Goal: Information Seeking & Learning: Learn about a topic

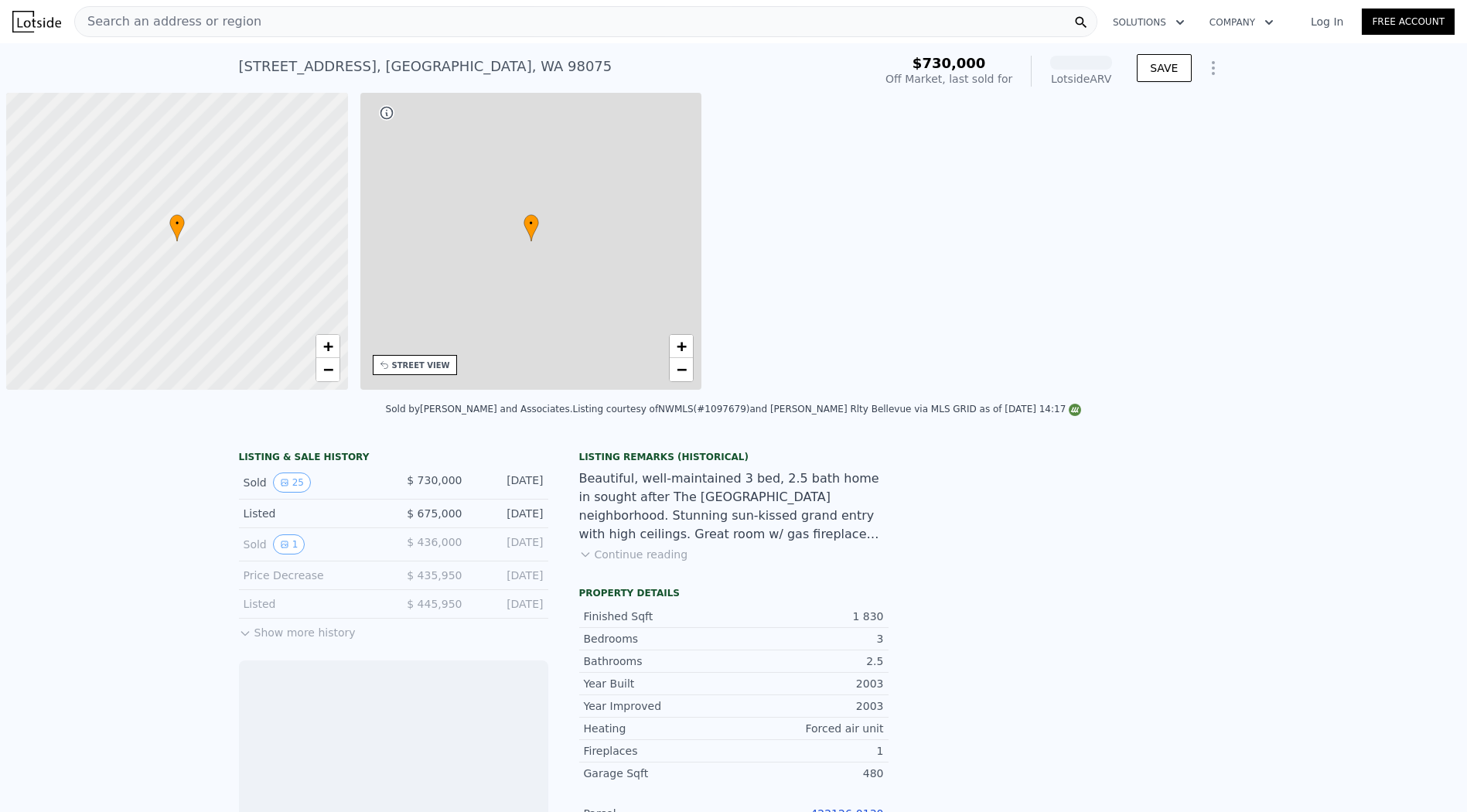
scroll to position [0, 6]
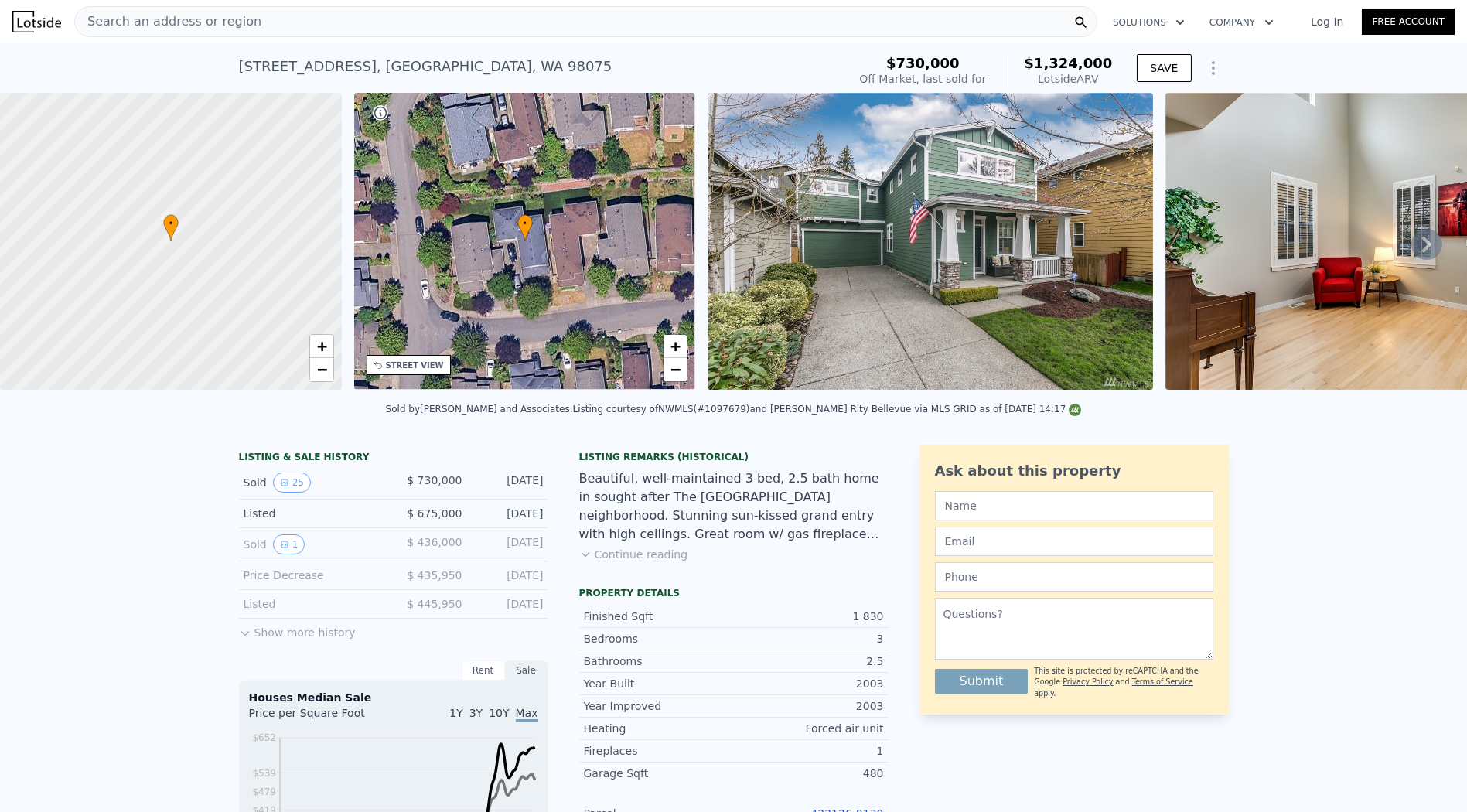
drag, startPoint x: 605, startPoint y: 56, endPoint x: 634, endPoint y: 1, distance: 62.2
click at [604, 56] on div "24022 SE 21st St , King County , WA 98075 Sold Jun 2017 for $730k (~ARV $1.324m…" at bounding box center [540, 71] width 602 height 43
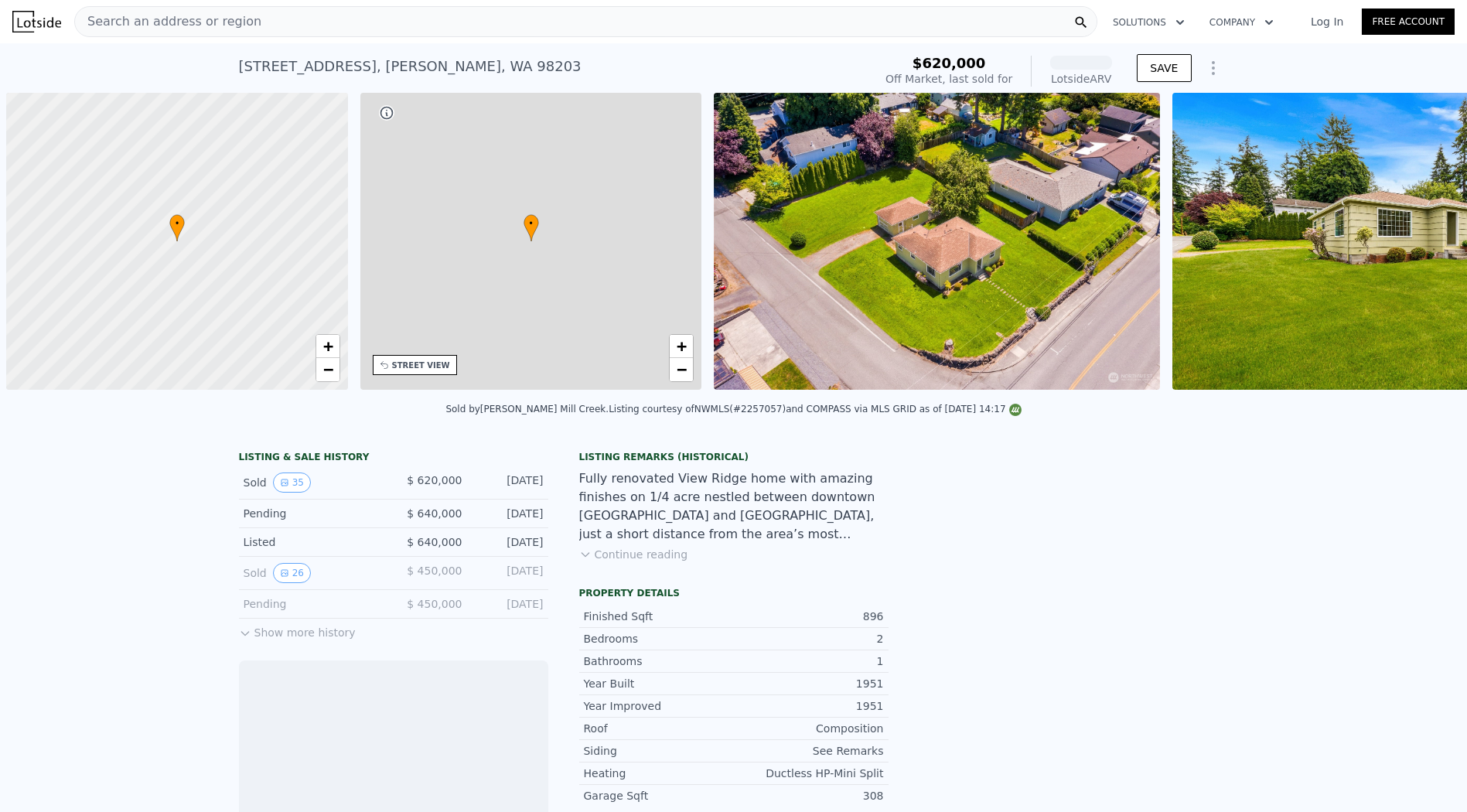
scroll to position [0, 6]
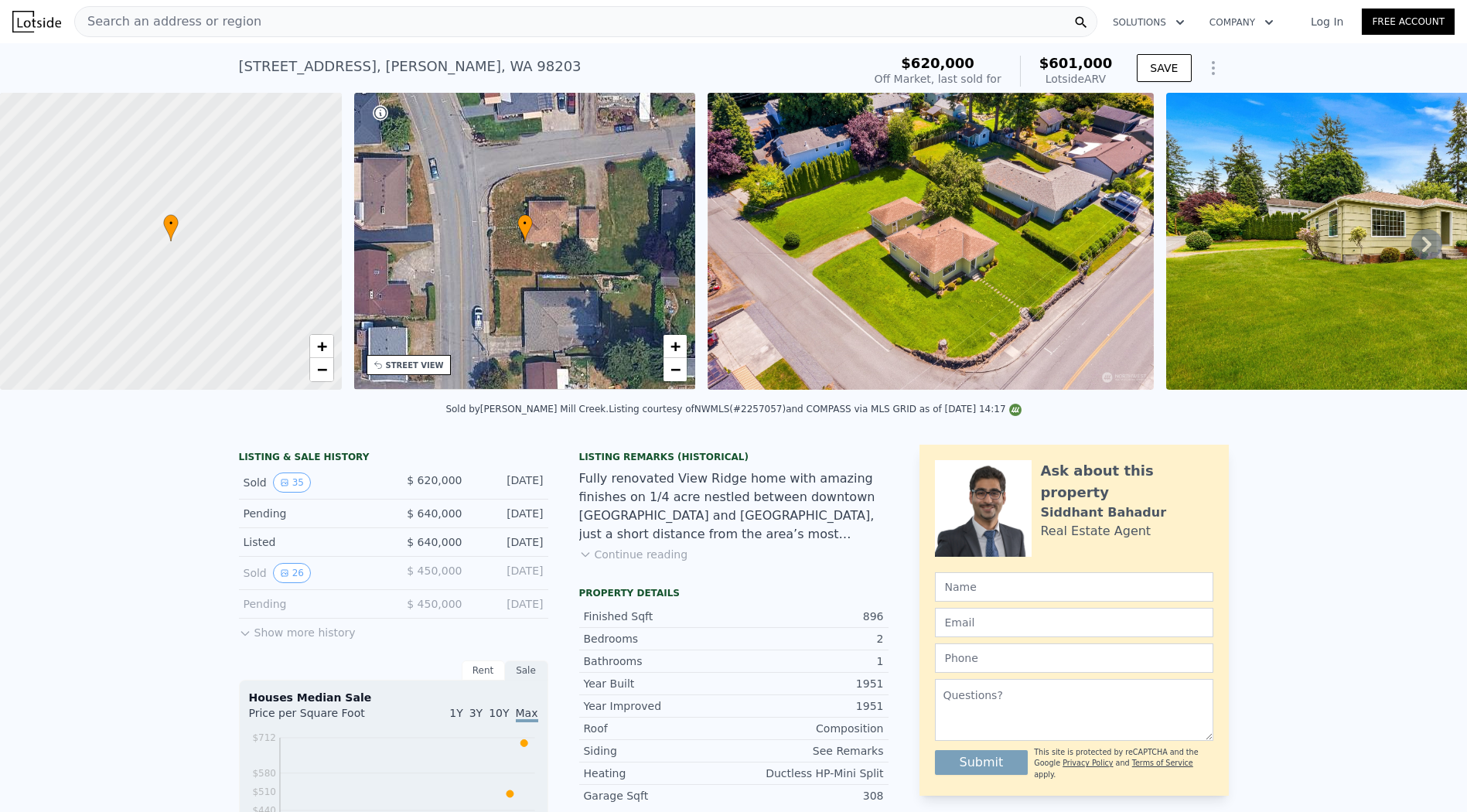
click at [683, 47] on div "4901 Dogwood Dr , Everett , WA 98203 Sold Aug 2024 for $620k (~ARV $601k ) $620…" at bounding box center [734, 68] width 989 height 50
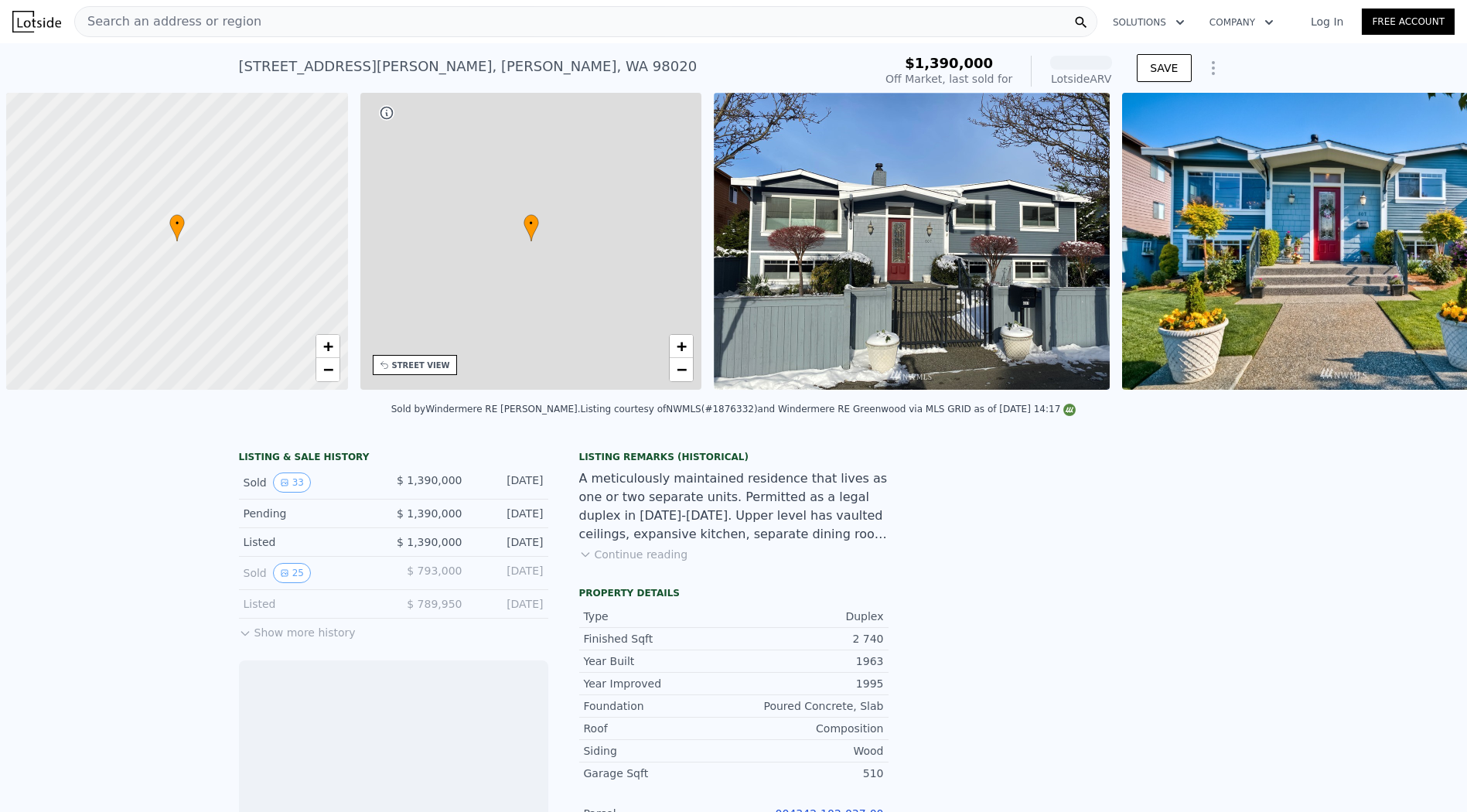
scroll to position [0, 6]
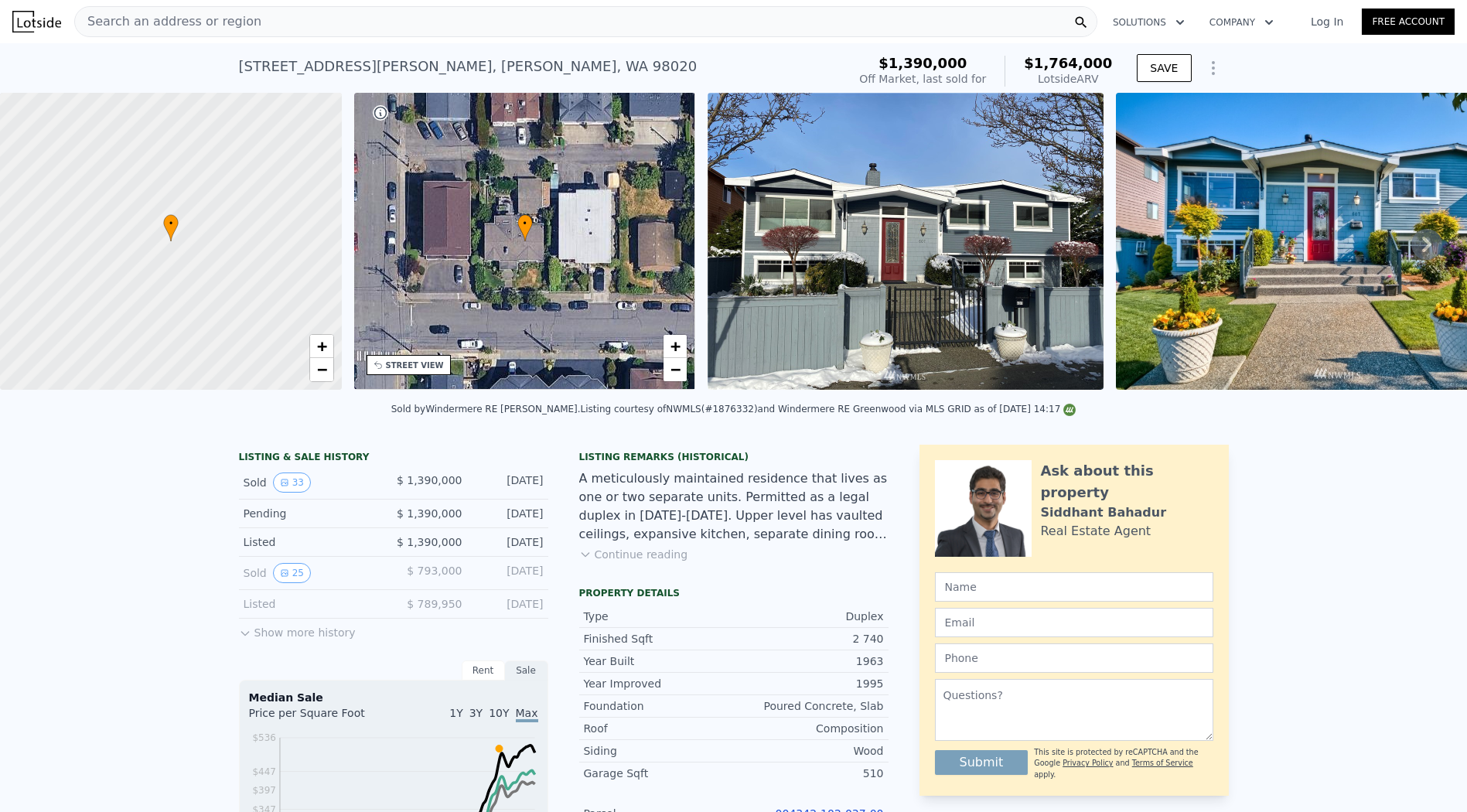
click at [765, 16] on div "Search an address or region" at bounding box center [585, 21] width 1023 height 30
click at [1298, 57] on div "607 Daley St , Edmonds , WA 98020 Sold Feb 2022 for $1.390m (~ARV $1.764m ) $1,…" at bounding box center [733, 68] width 1467 height 50
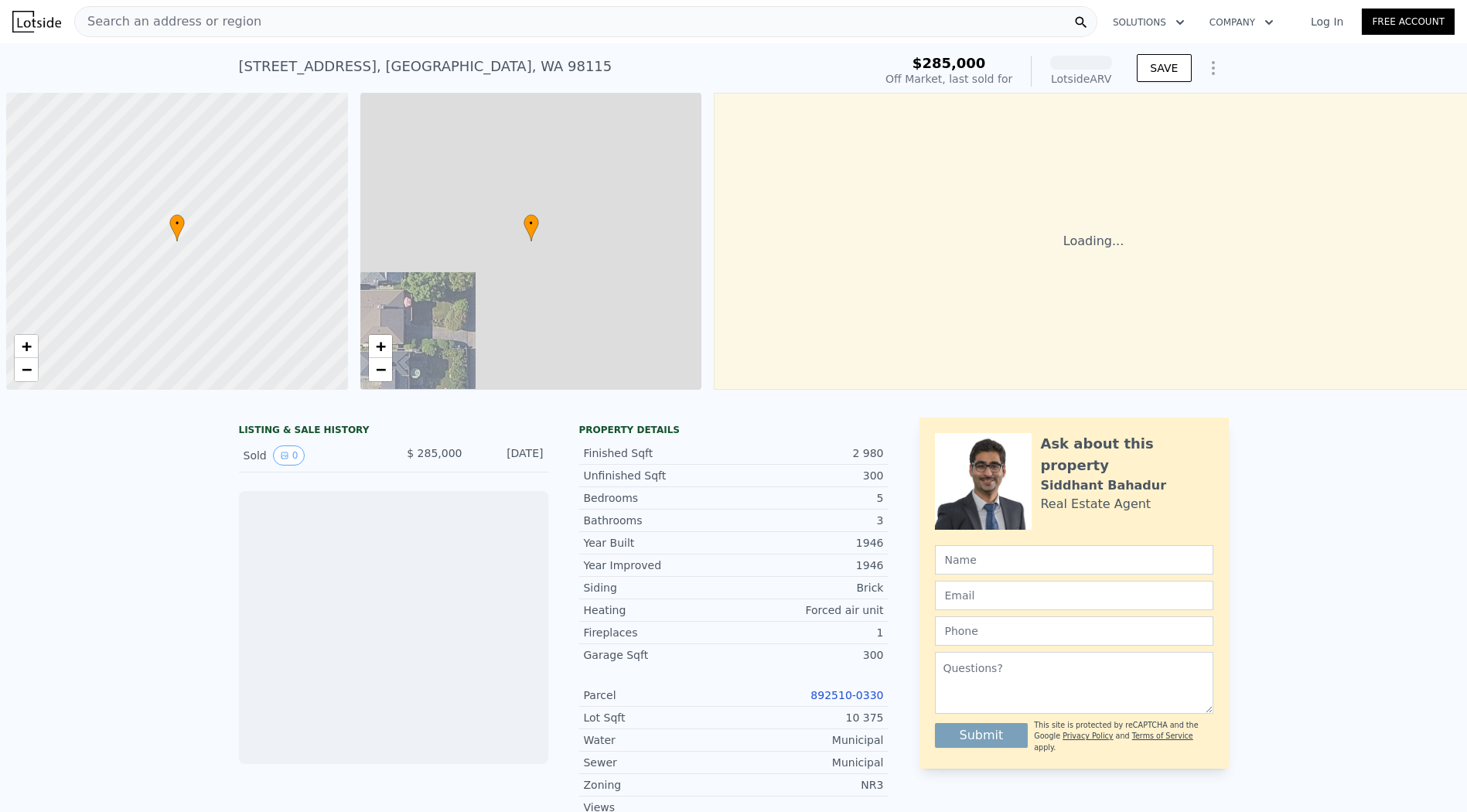
scroll to position [0, 6]
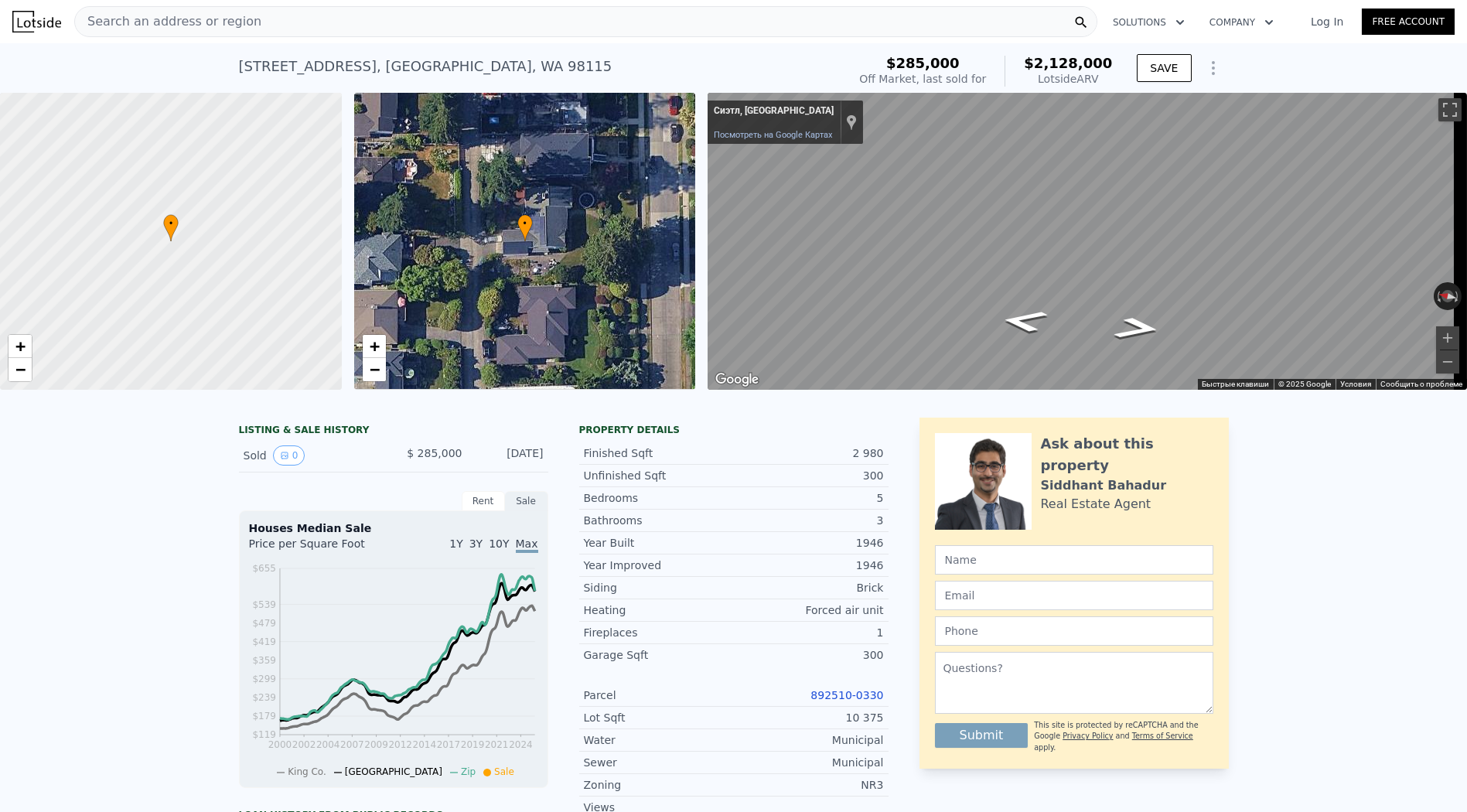
click at [654, 46] on div "7329 51st Ave NE , Seattle , WA 98115 Sold Jan 1989 for $285k (~ARV $2.128m ) $…" at bounding box center [734, 68] width 989 height 50
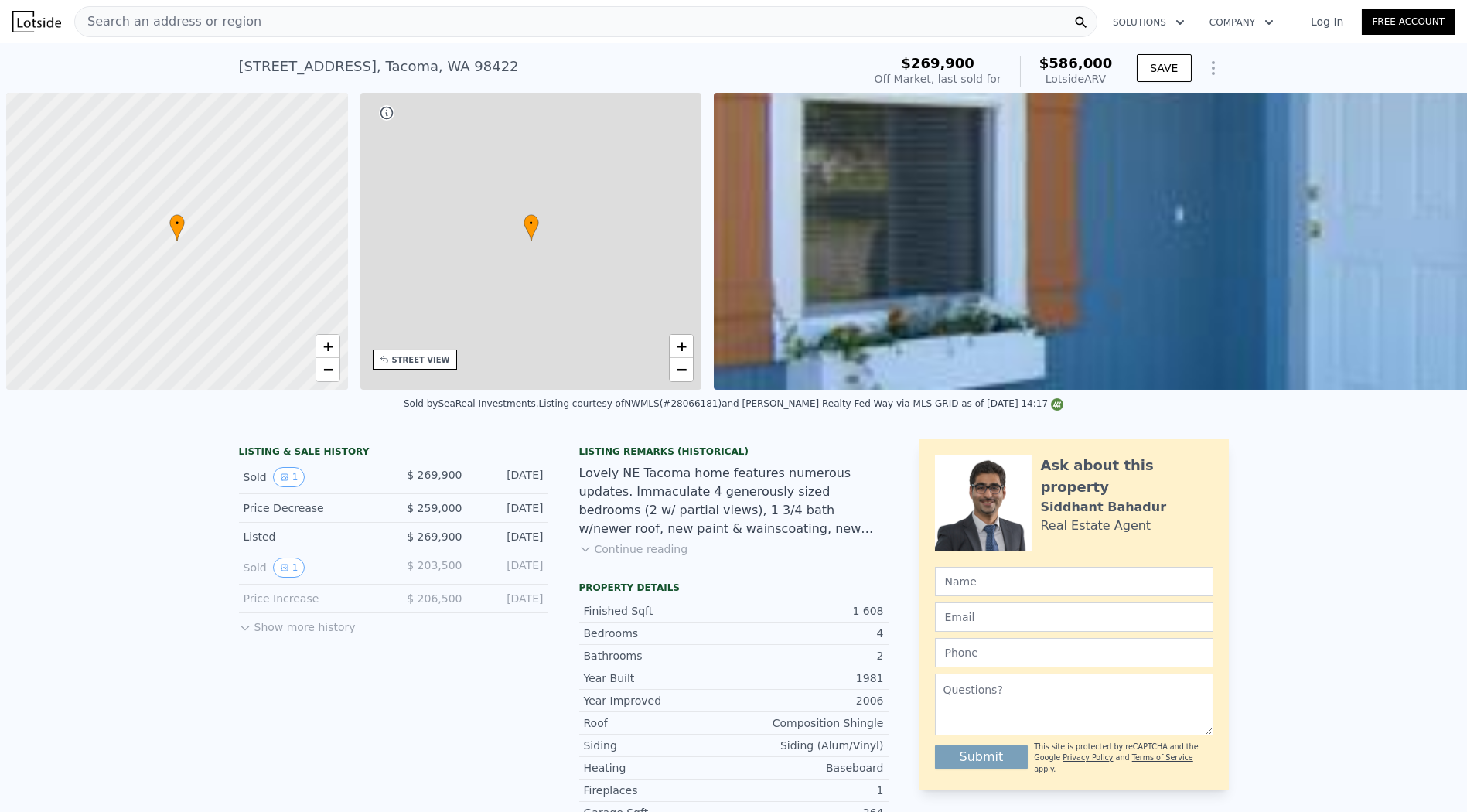
scroll to position [0, 6]
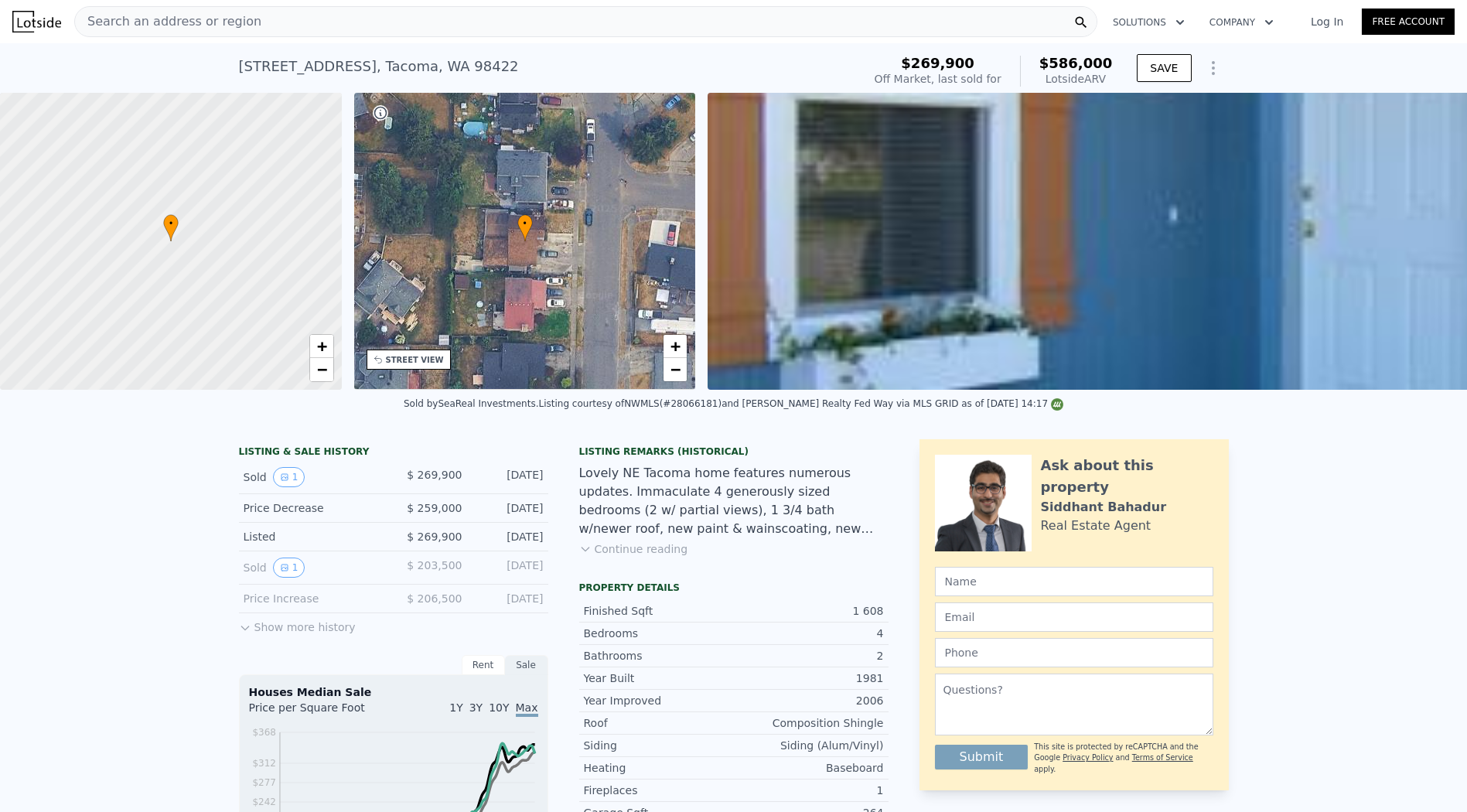
click at [638, 55] on div "2320 67th Ave NE , Tacoma , WA 98422 Sold Sep 2008 for $269,900 (~ARV $586k )" at bounding box center [547, 71] width 617 height 43
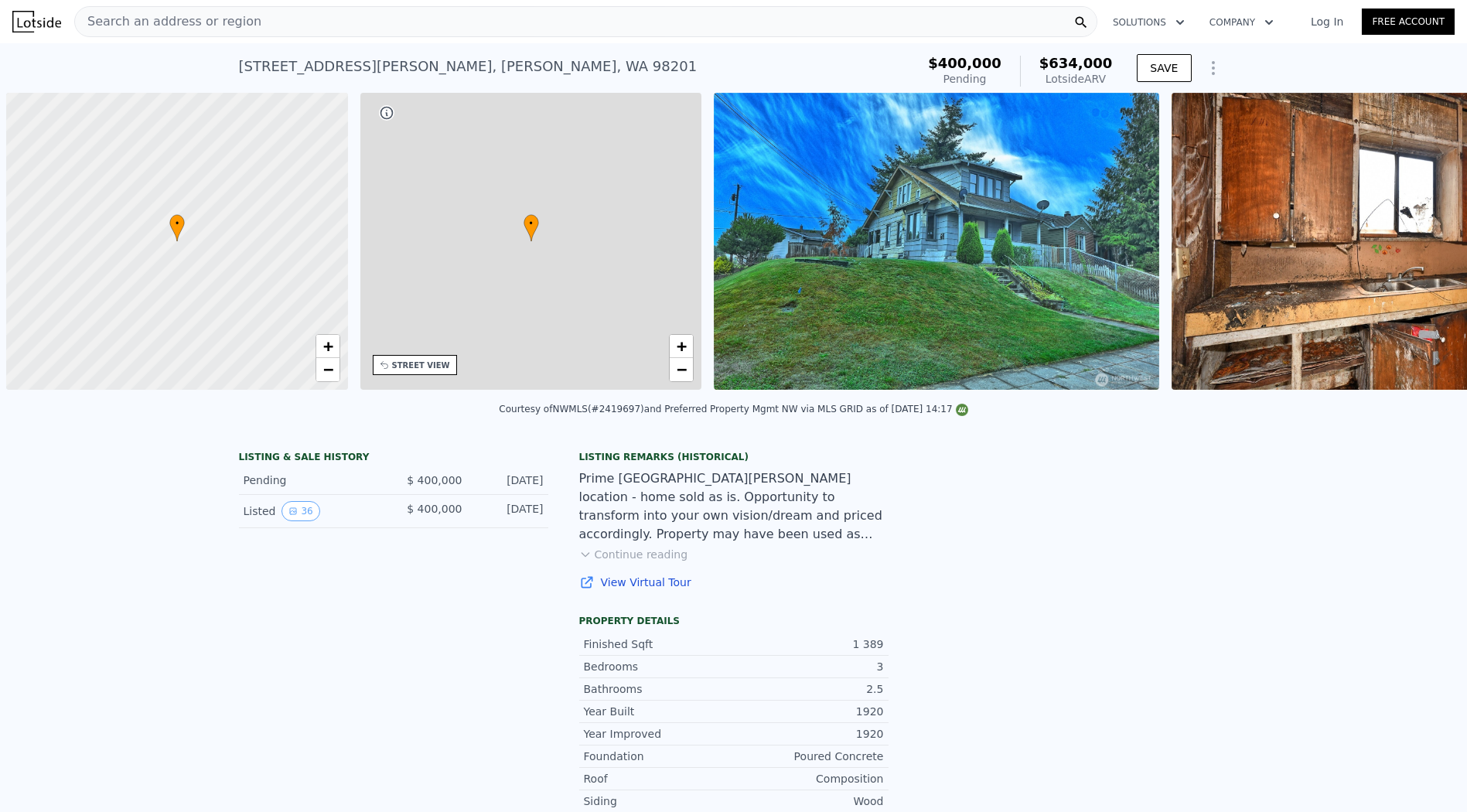
scroll to position [0, 6]
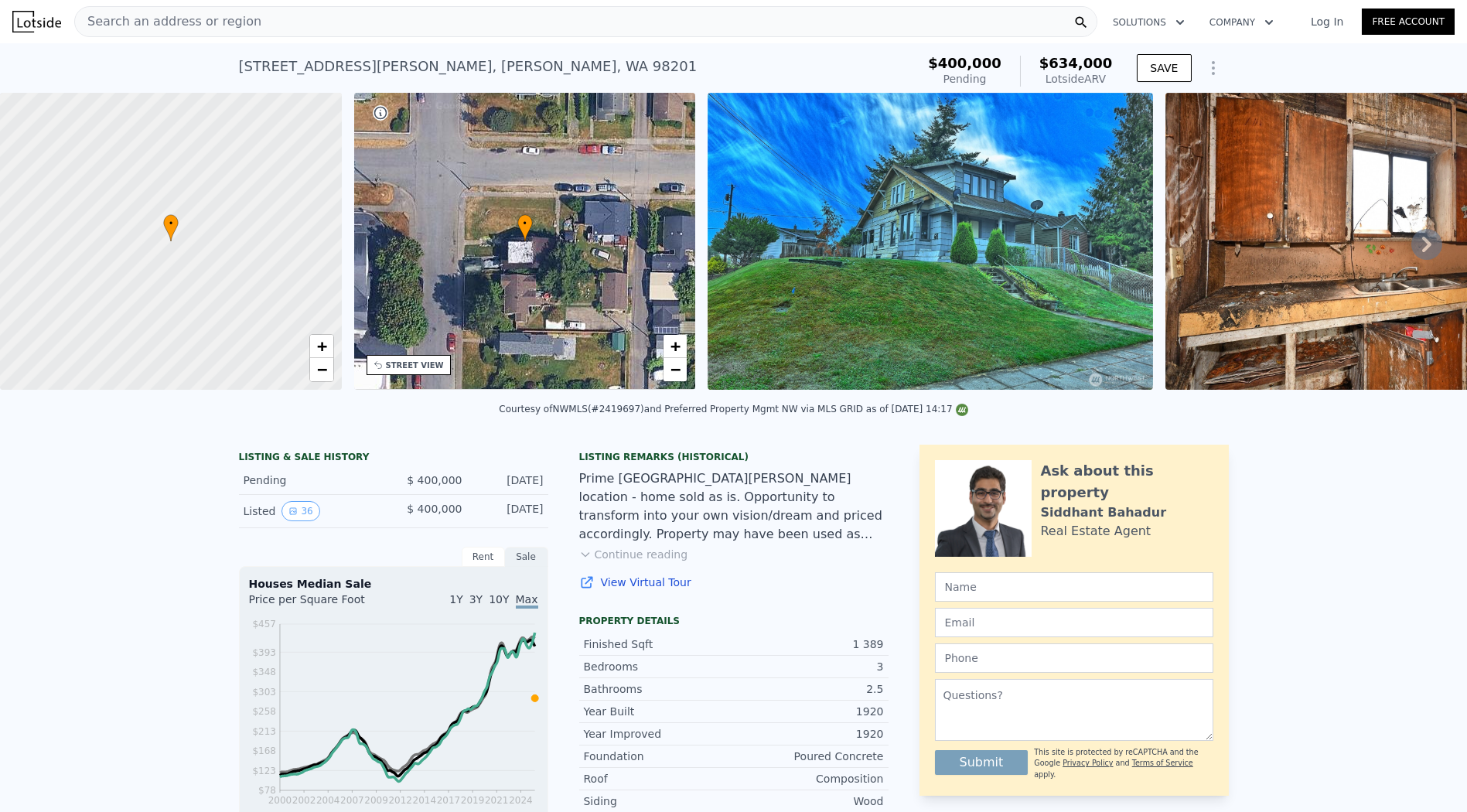
type input "1056"
type input "3000"
drag, startPoint x: 608, startPoint y: 51, endPoint x: 587, endPoint y: 50, distance: 21.0
click at [608, 51] on div "1703 Oakes Ave , Everett , WA 98201 Pending (~ARV $634k )" at bounding box center [575, 71] width 671 height 43
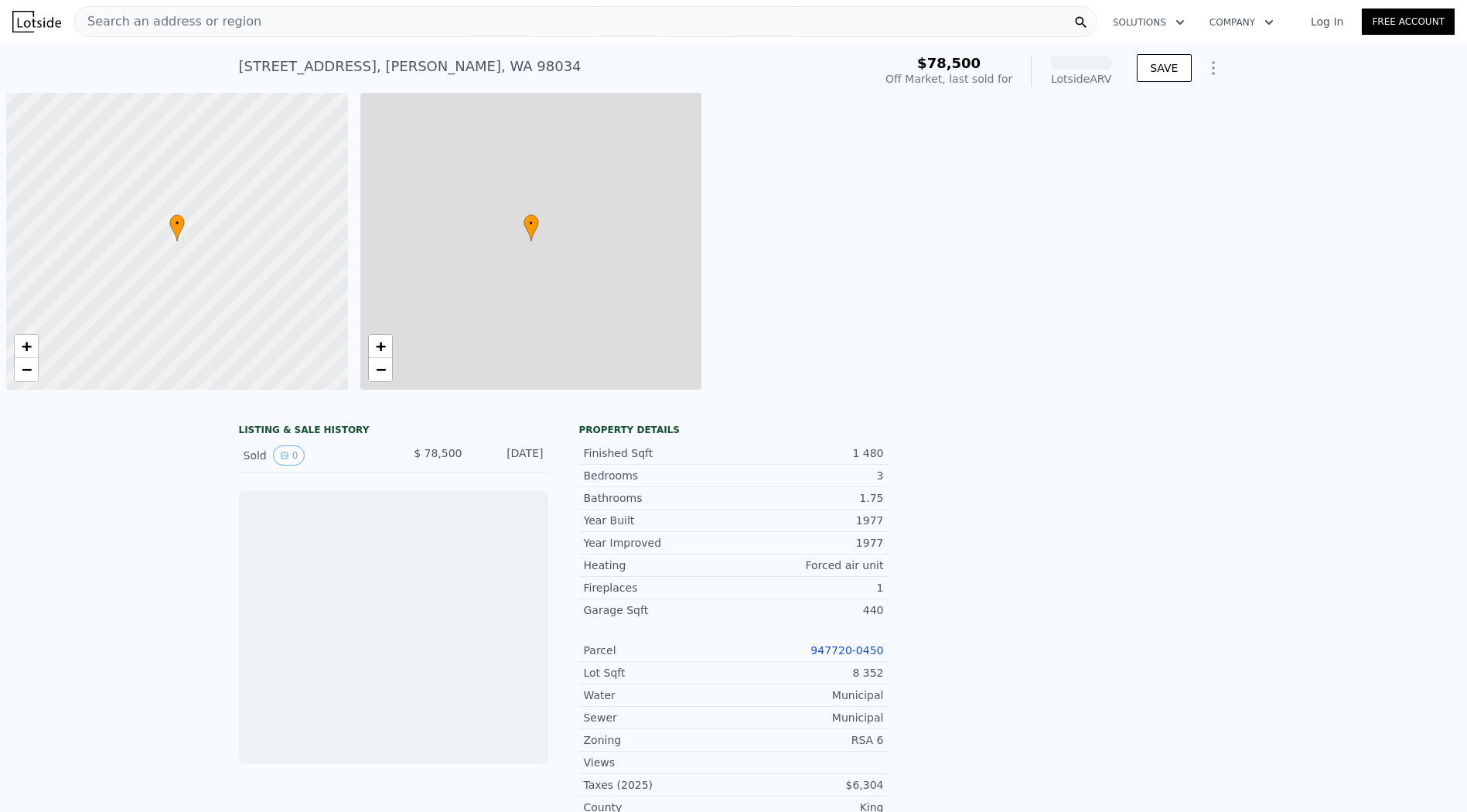
scroll to position [0, 6]
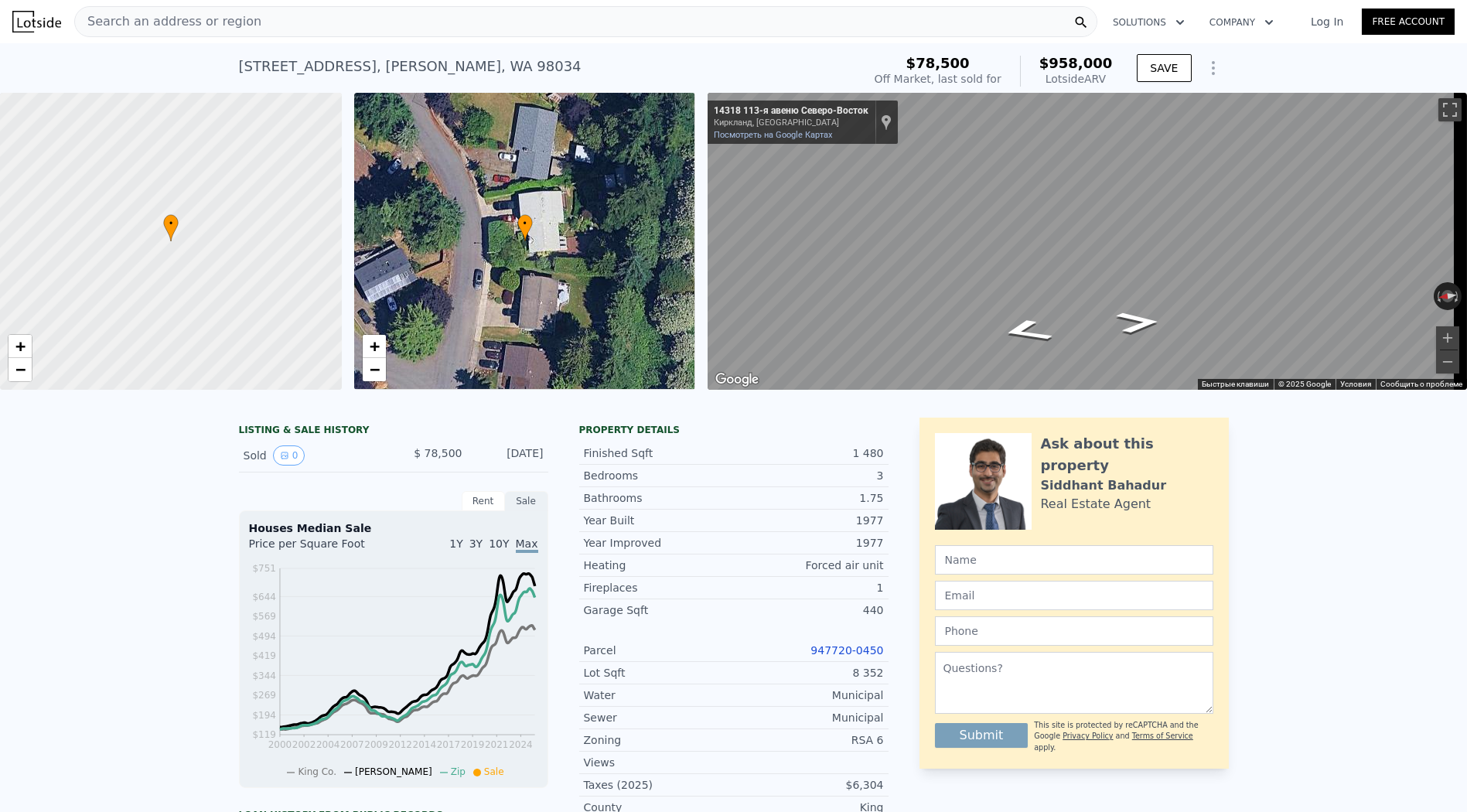
drag, startPoint x: 284, startPoint y: 65, endPoint x: 349, endPoint y: 67, distance: 65.0
click at [349, 67] on div "14318 113th Ave NE , Kirkland , WA 98034 Sold Dec 1986 for $78,500 (~ARV $958k …" at bounding box center [733, 68] width 1467 height 50
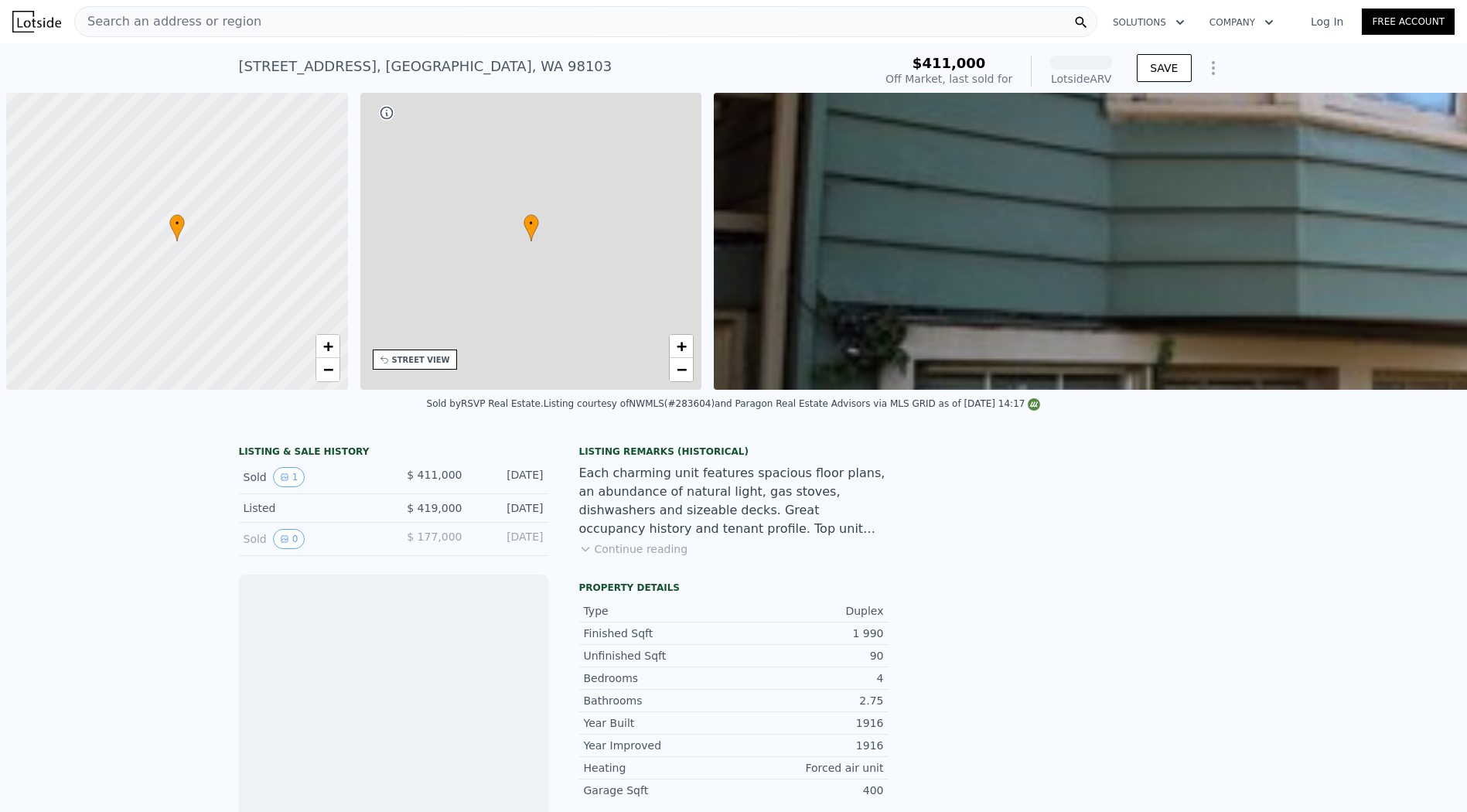
scroll to position [0, 6]
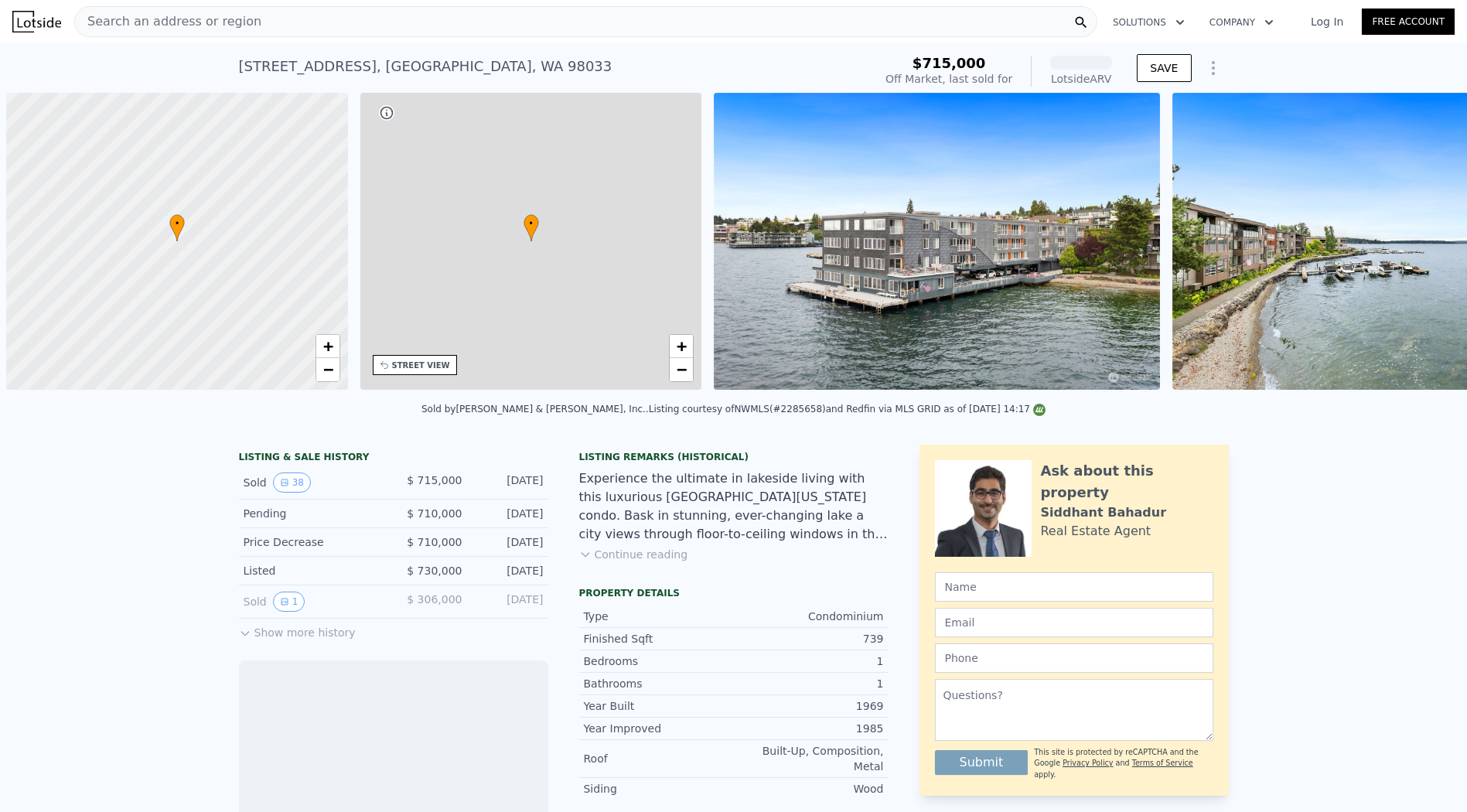
scroll to position [0, 6]
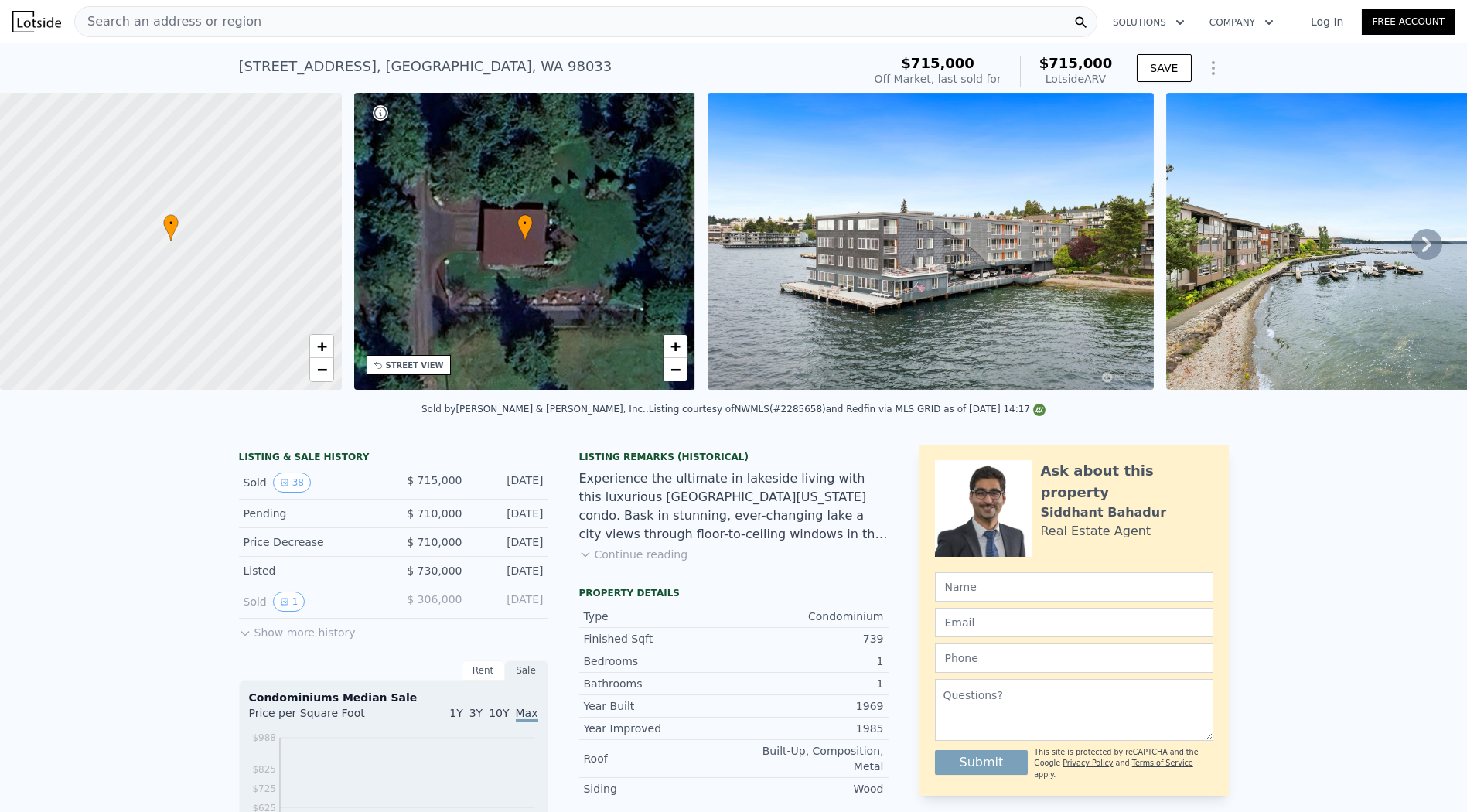
click at [657, 55] on div "733 Lake St S Apt 207 , King County , WA 98033 Sold Oct 2024 for $715k (~ARV $7…" at bounding box center [547, 71] width 617 height 43
click at [624, 498] on div "Experience the ultimate in lakeside living with this luxurious Lake Washington …" at bounding box center [734, 506] width 309 height 74
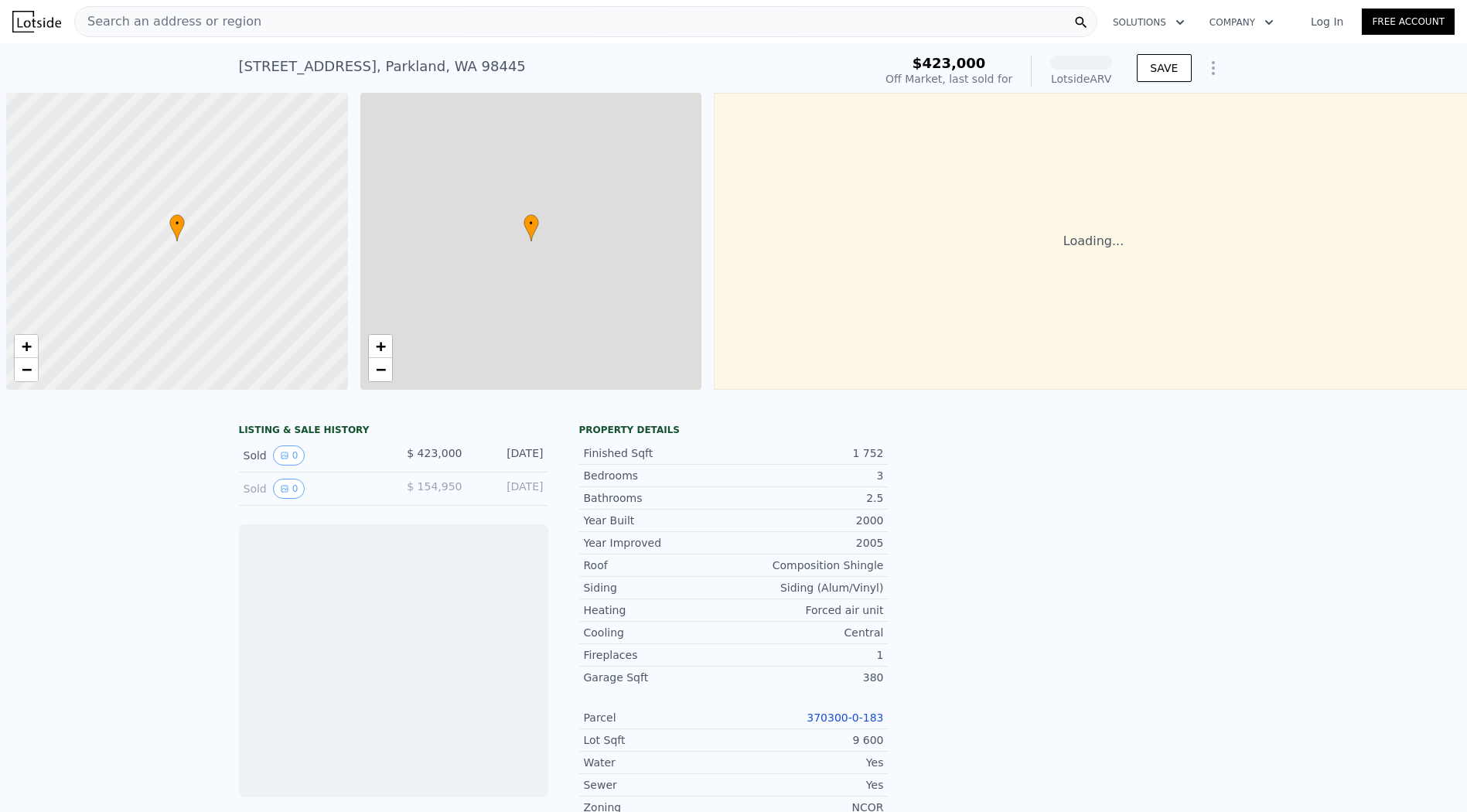
scroll to position [0, 6]
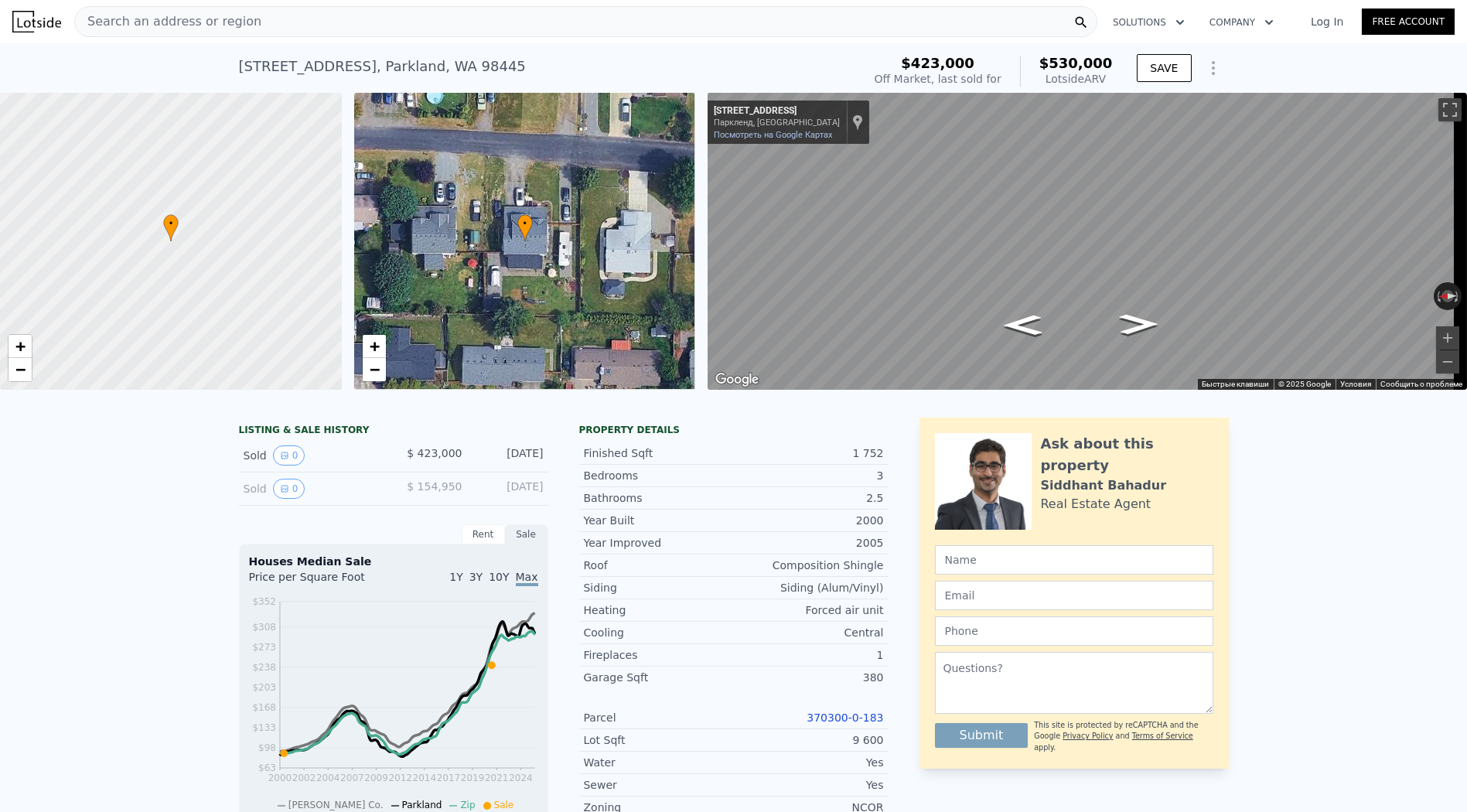
click at [844, 428] on div "LISTING & SALE HISTORY Sold 0 $ 423,000 [DATE] Sold 0 $ 154,950 [DATE] Rent Sal…" at bounding box center [733, 794] width 1467 height 778
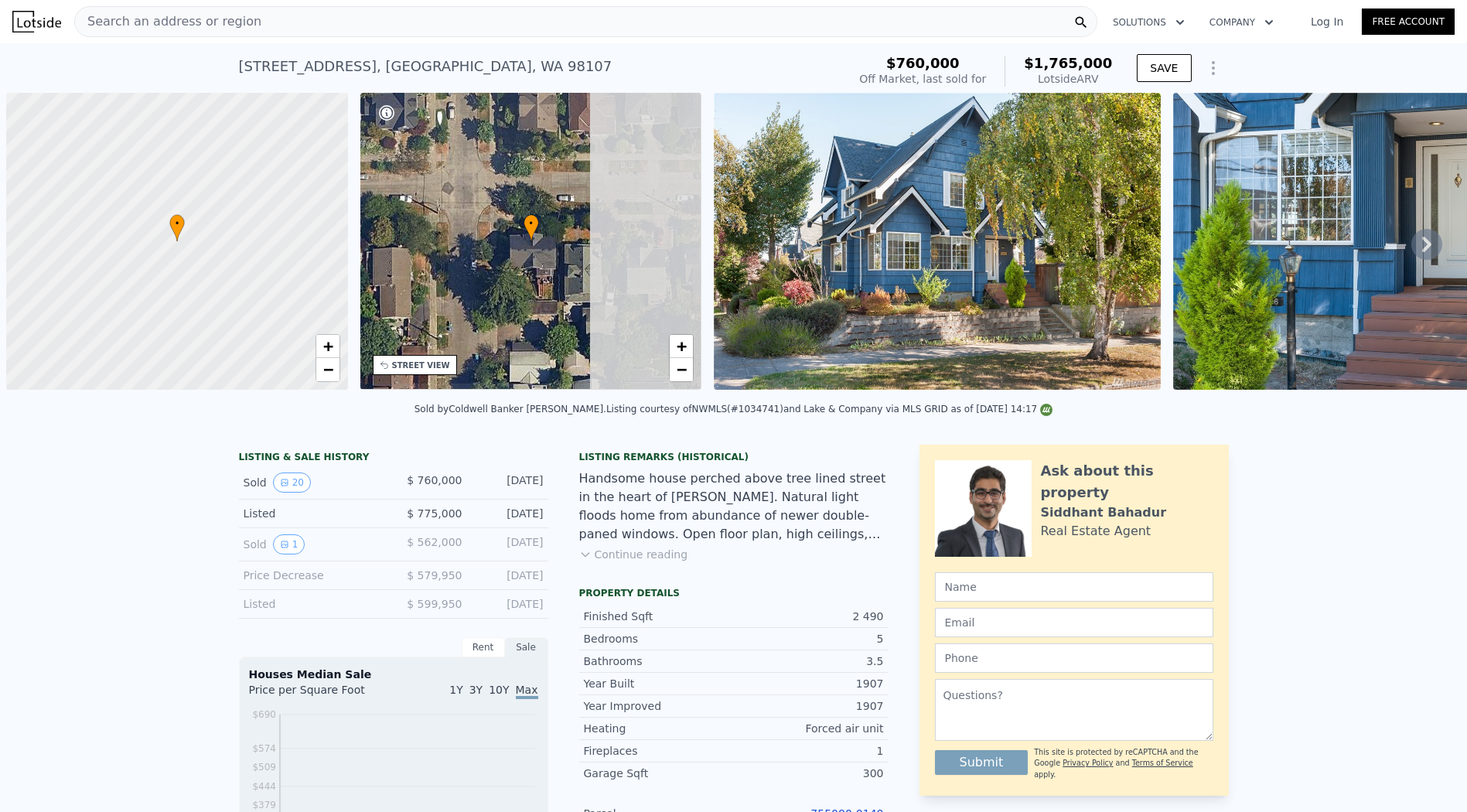
scroll to position [0, 6]
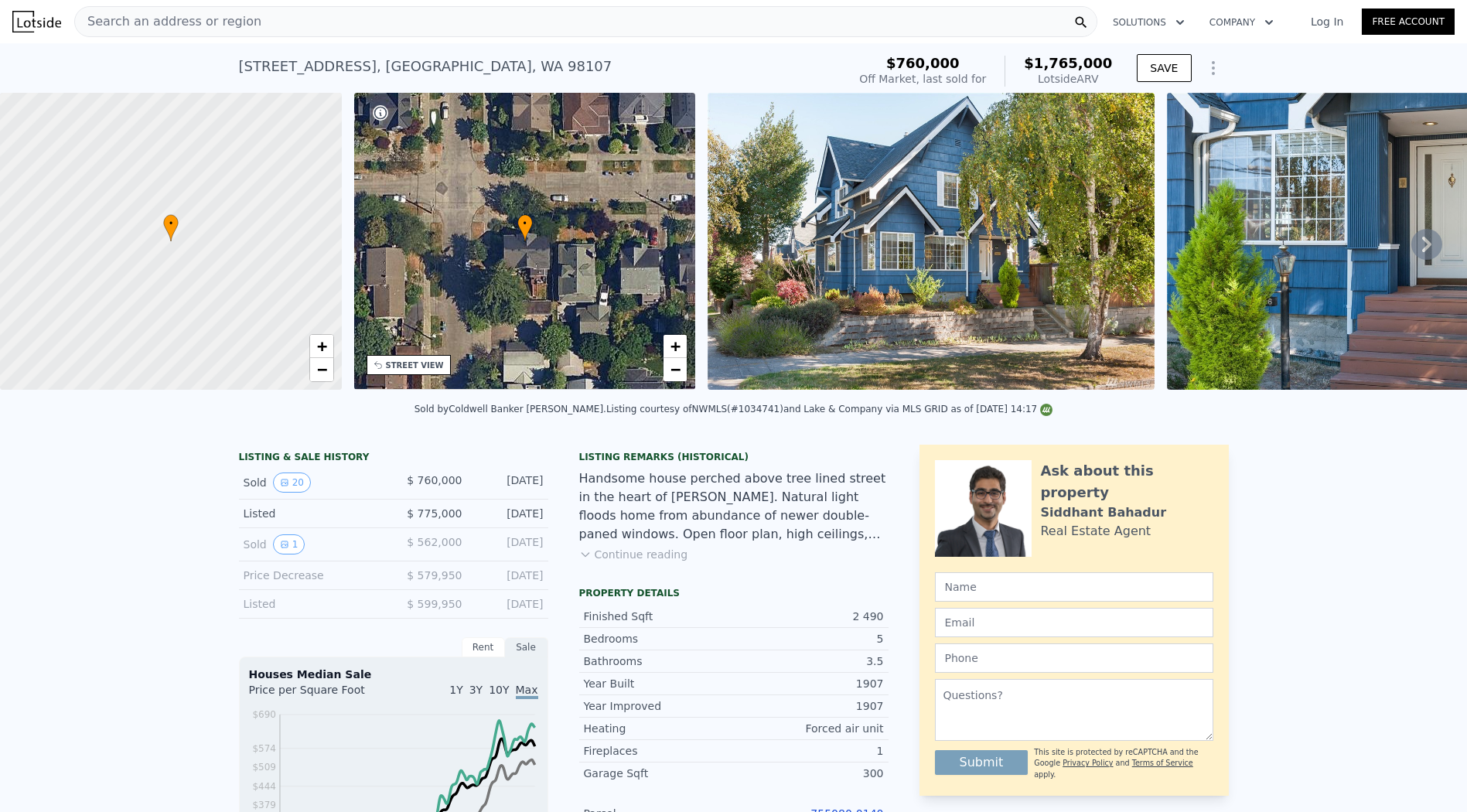
click at [737, 54] on div "6116 30th Ave NW , Seattle , WA 98107 Sold Dec 2016 for $760k (~ARV $1.765m )" at bounding box center [540, 71] width 602 height 43
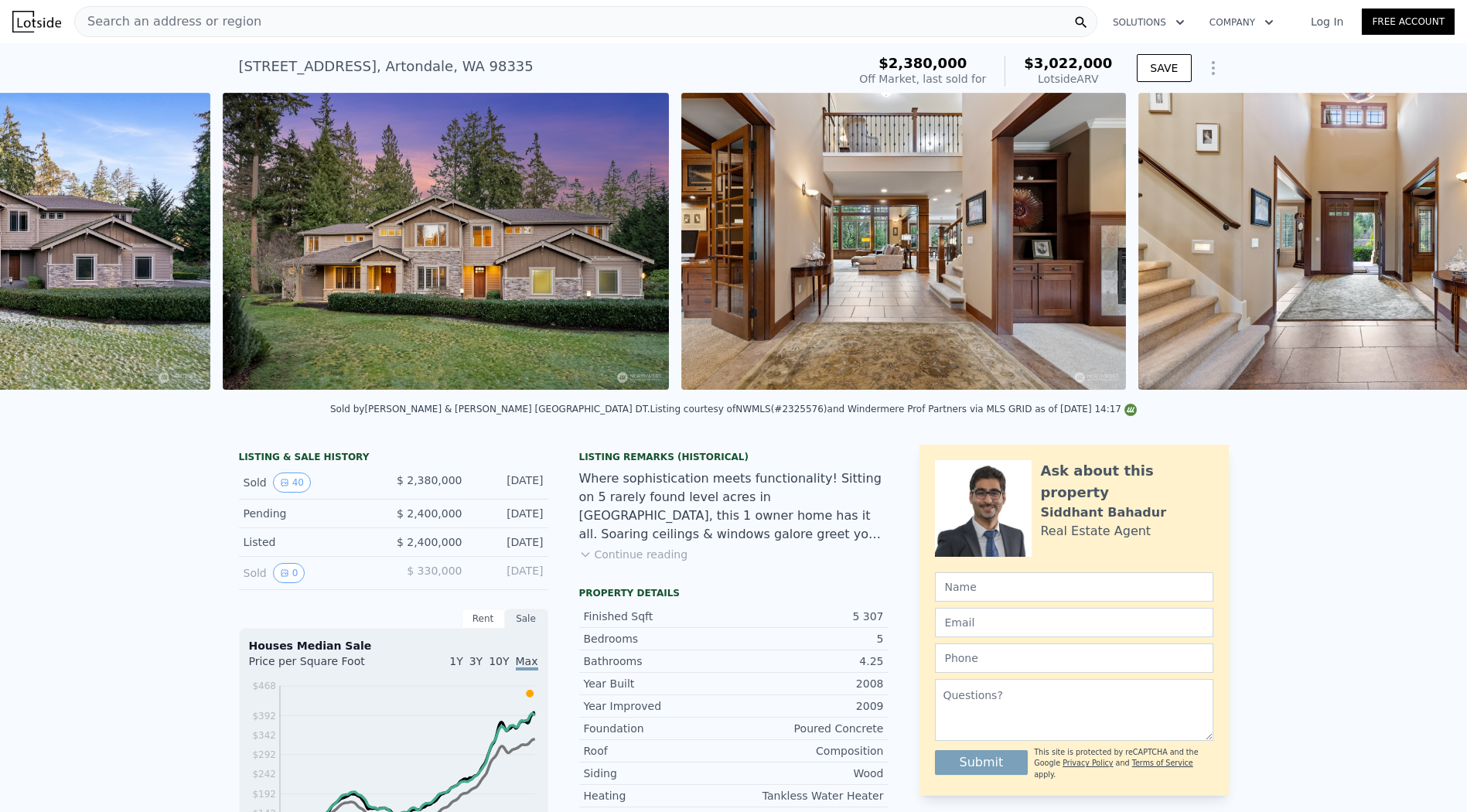
scroll to position [0, 1166]
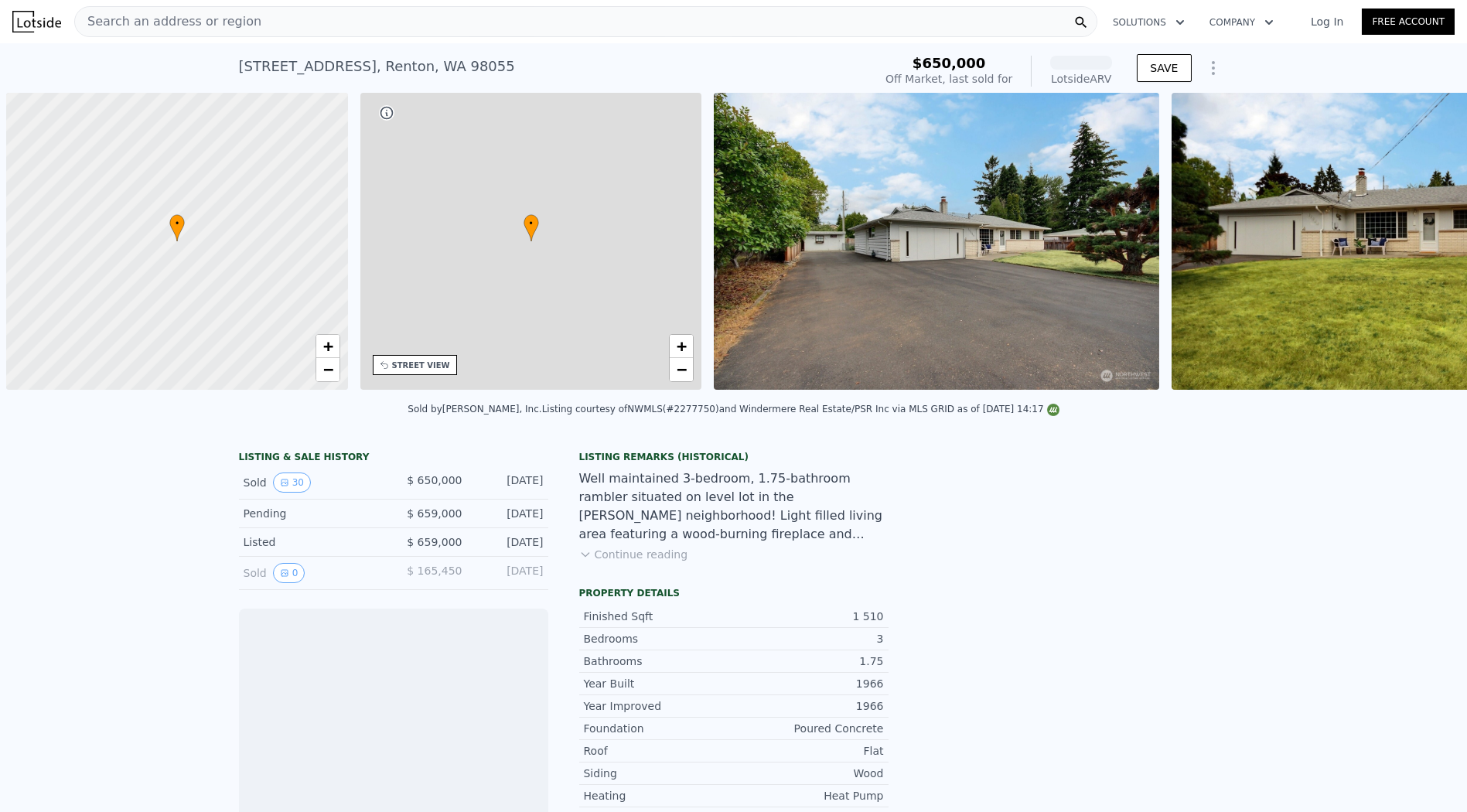
scroll to position [0, 6]
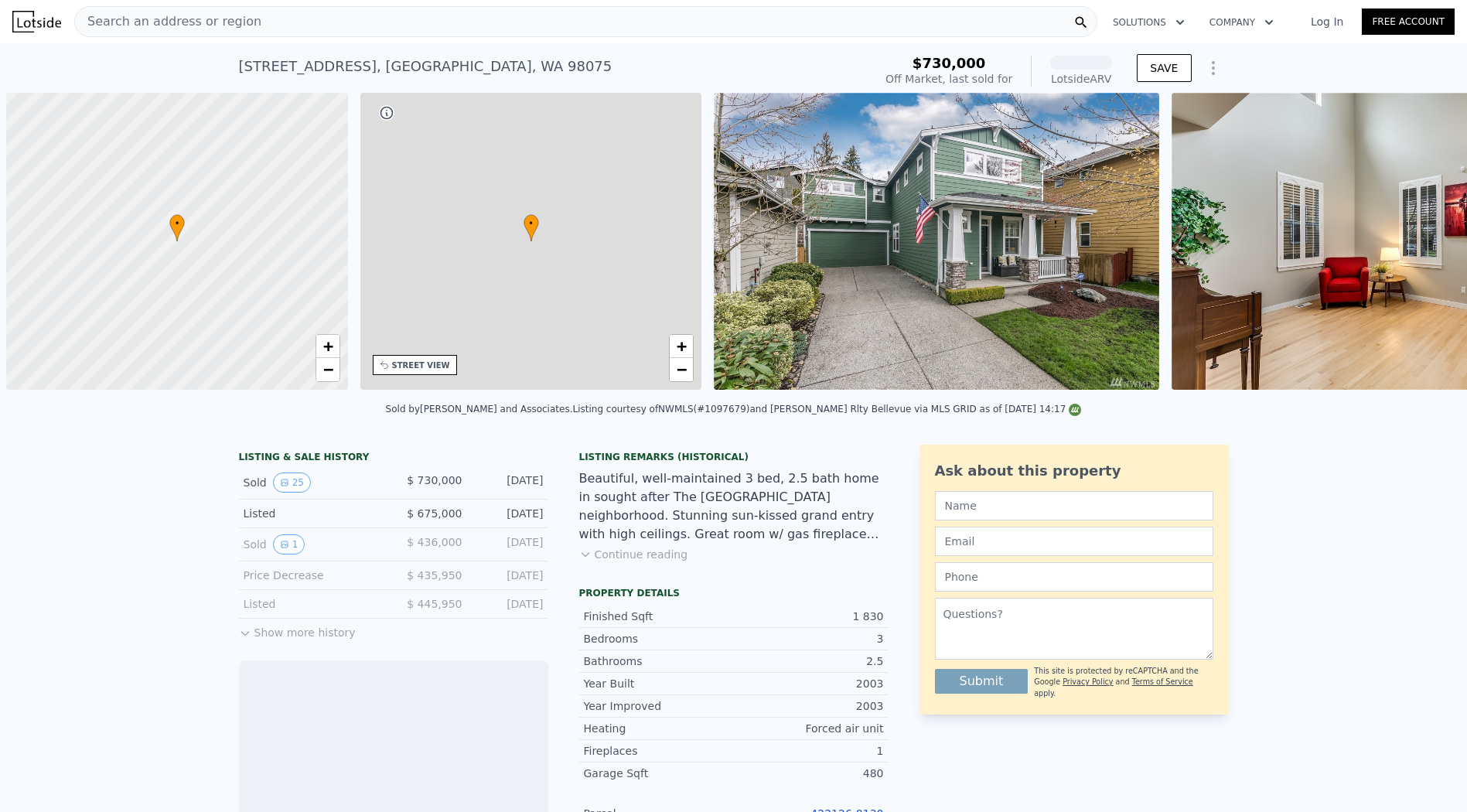
scroll to position [0, 6]
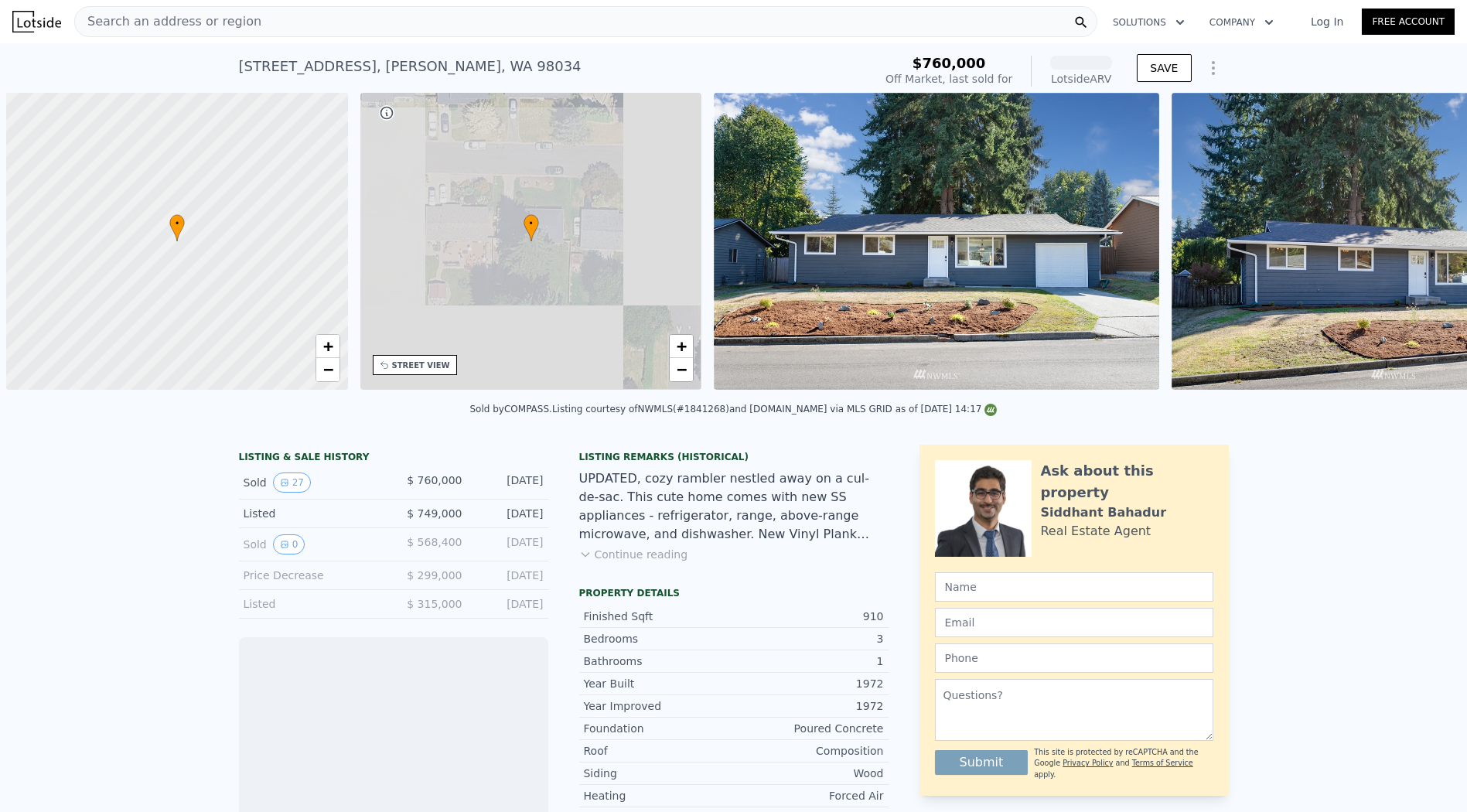
scroll to position [0, 6]
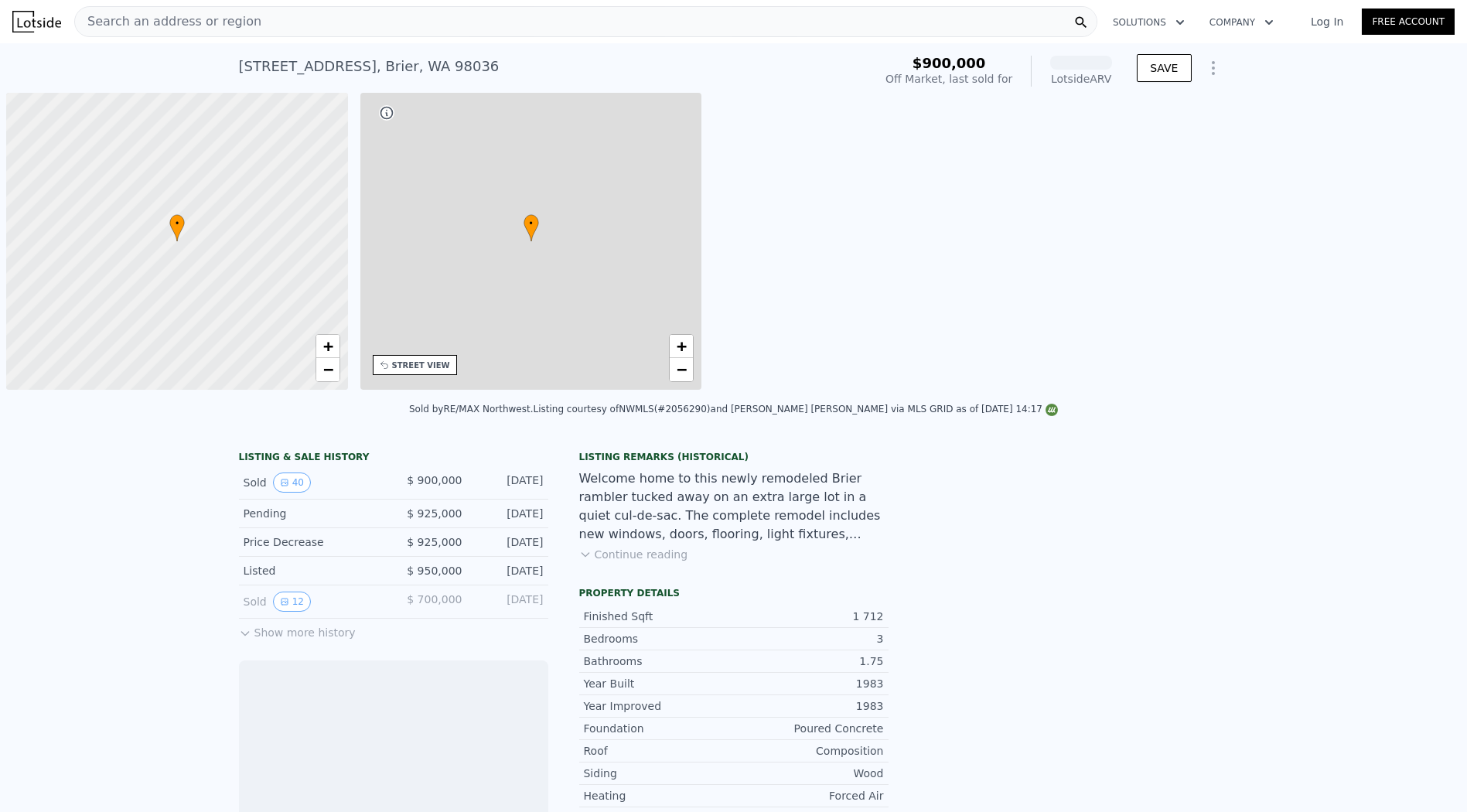
scroll to position [0, 6]
